Goal: Browse casually

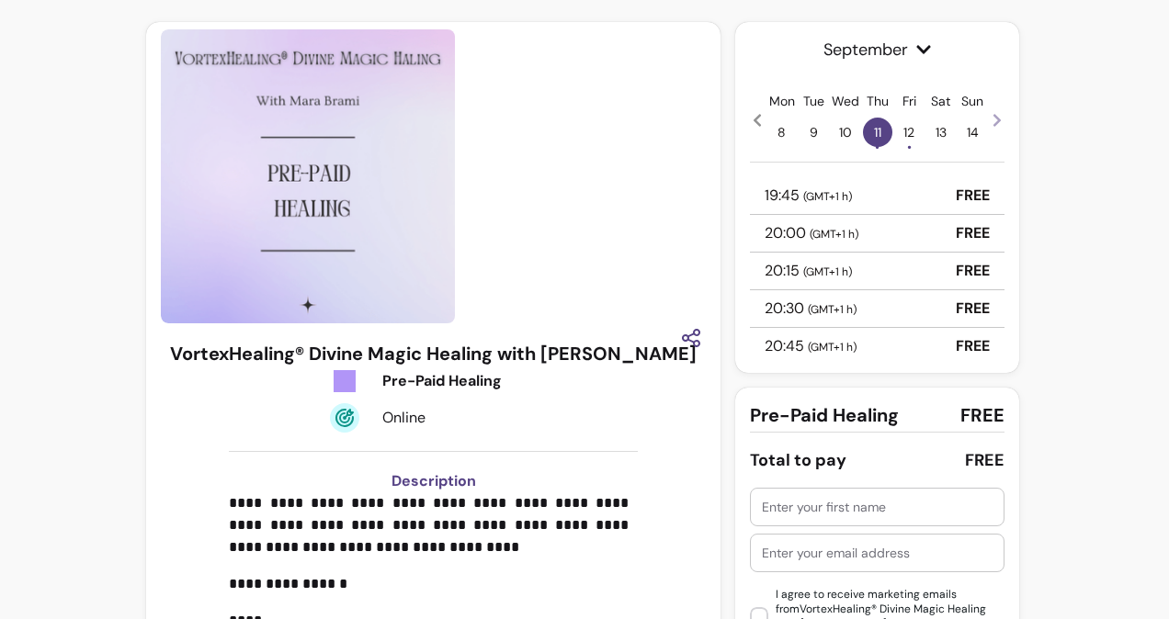
click at [966, 130] on span "14" at bounding box center [972, 132] width 29 height 29
click at [907, 130] on span "12 •" at bounding box center [908, 132] width 29 height 29
click at [930, 134] on span "13" at bounding box center [940, 132] width 29 height 29
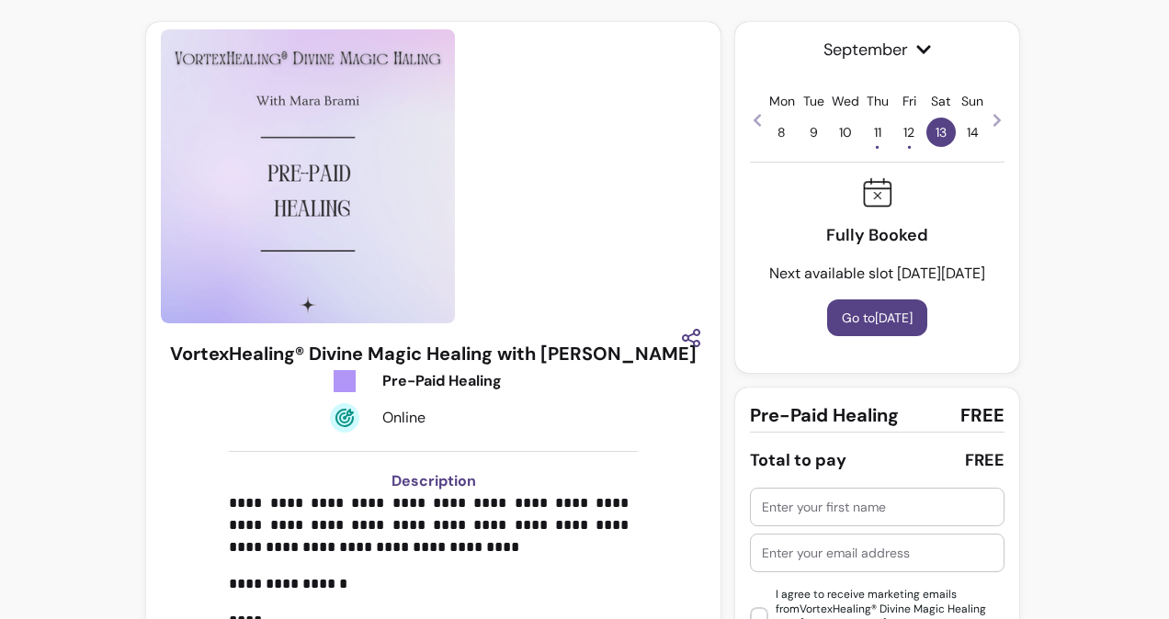
click at [961, 130] on span "14" at bounding box center [972, 132] width 29 height 29
click at [990, 127] on icon at bounding box center [997, 120] width 15 height 15
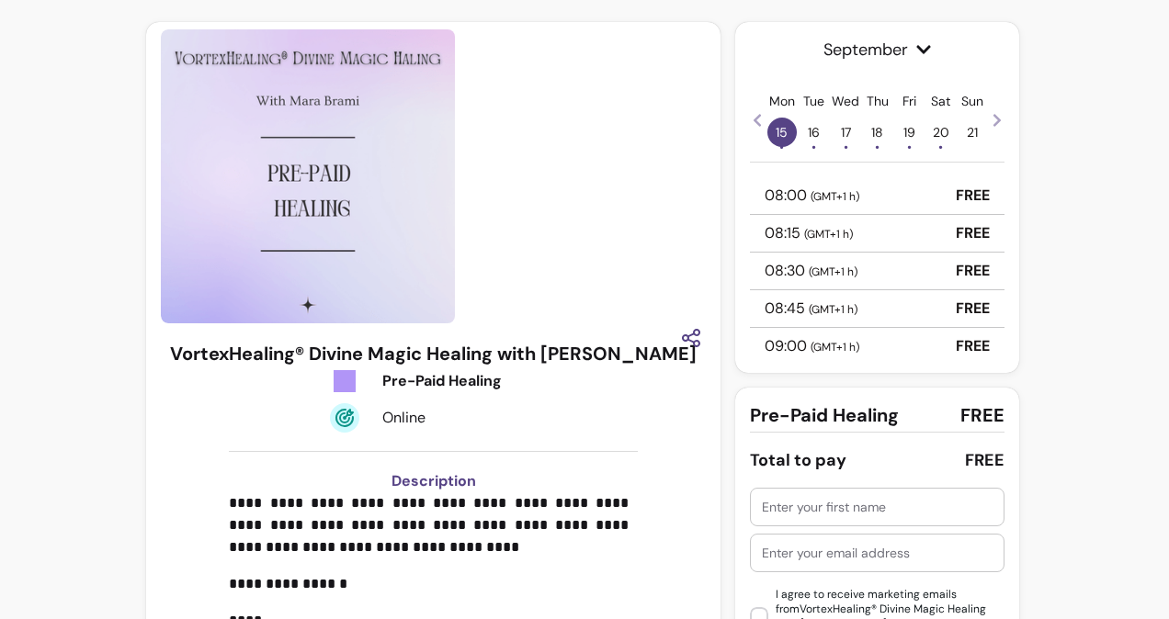
click at [990, 127] on icon at bounding box center [997, 120] width 15 height 15
click at [754, 125] on icon at bounding box center [757, 120] width 7 height 13
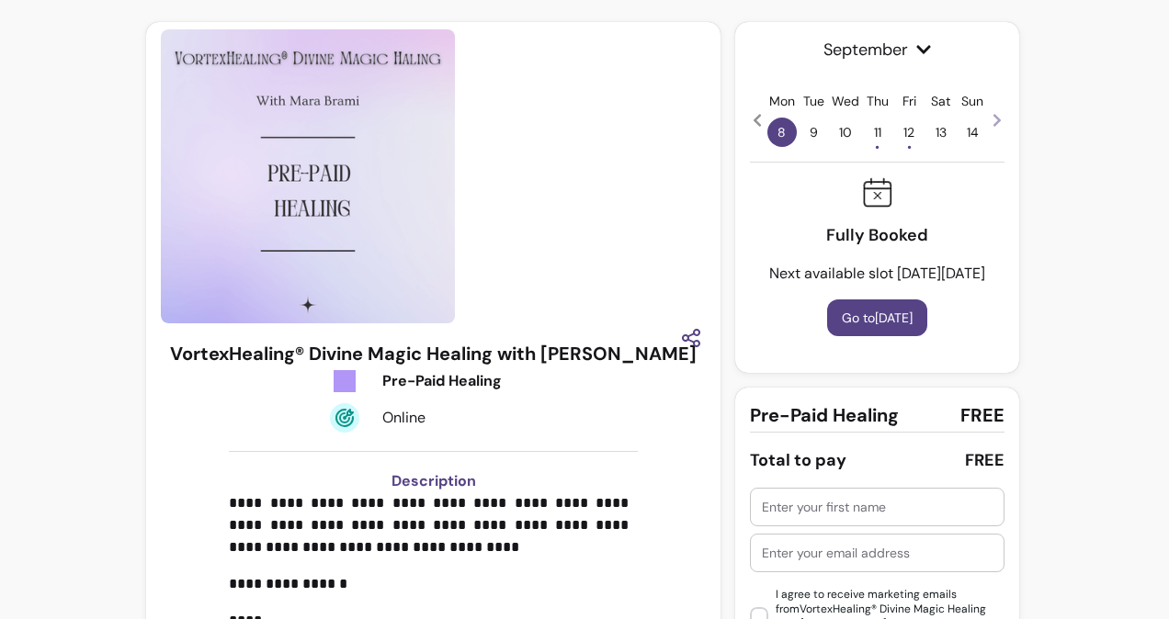
click at [903, 130] on span "12 •" at bounding box center [908, 132] width 29 height 29
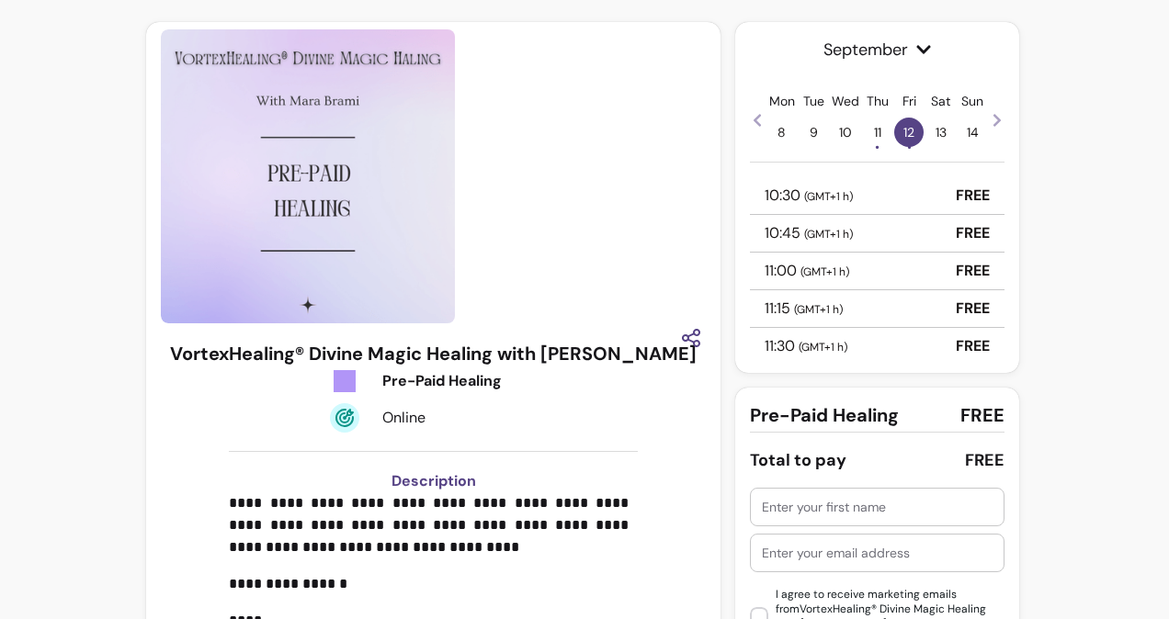
click at [464, 110] on div at bounding box center [433, 176] width 545 height 294
